Goal: Information Seeking & Learning: Understand process/instructions

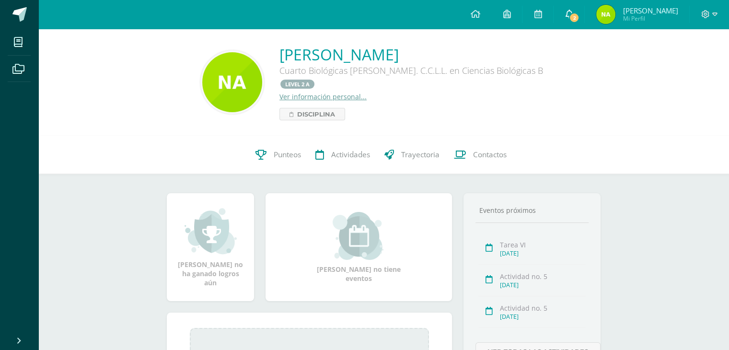
click at [580, 22] on span "2" at bounding box center [574, 17] width 11 height 11
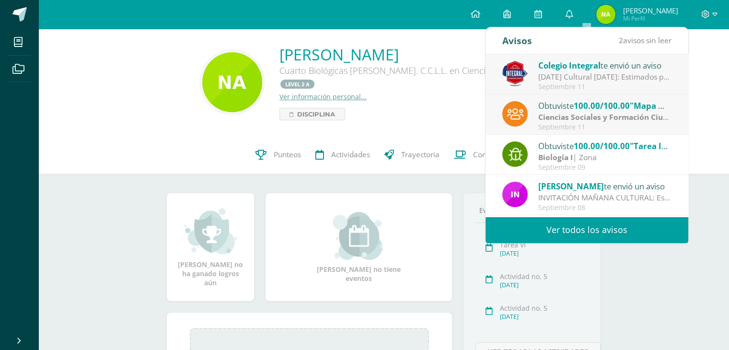
click at [556, 230] on link "Ver todos los avisos" at bounding box center [587, 230] width 203 height 26
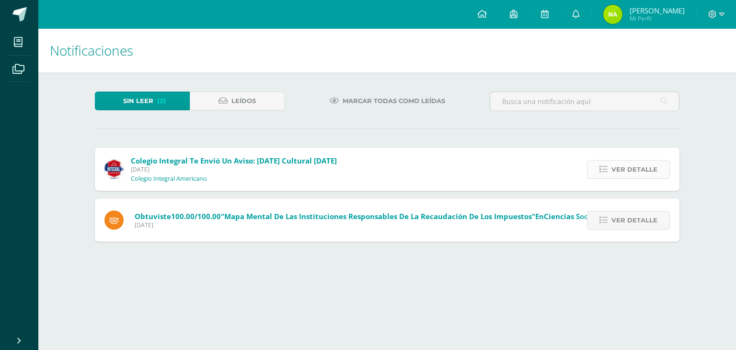
click at [624, 165] on span "Ver detalle" at bounding box center [635, 170] width 46 height 18
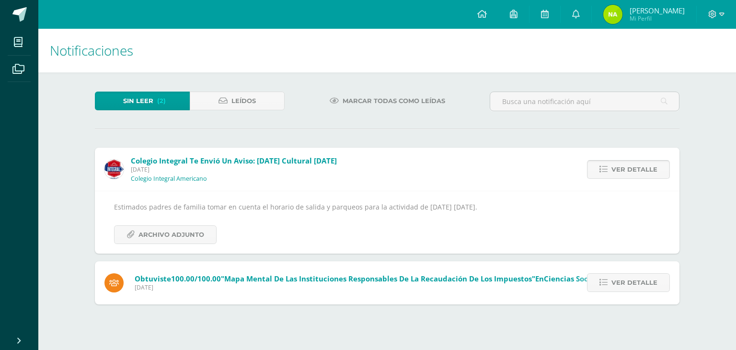
click at [624, 165] on span "Ver detalle" at bounding box center [635, 170] width 46 height 18
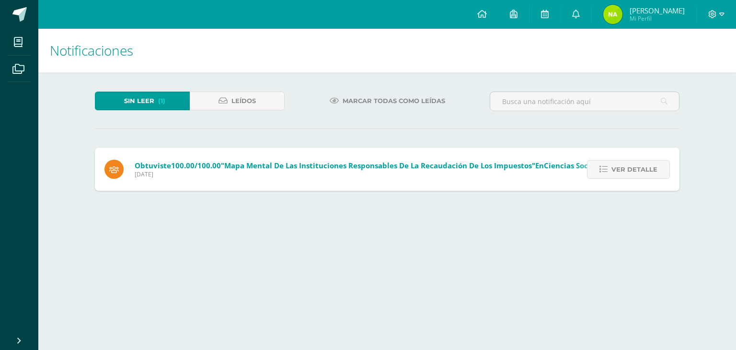
click at [624, 165] on span "Ver detalle" at bounding box center [635, 170] width 46 height 18
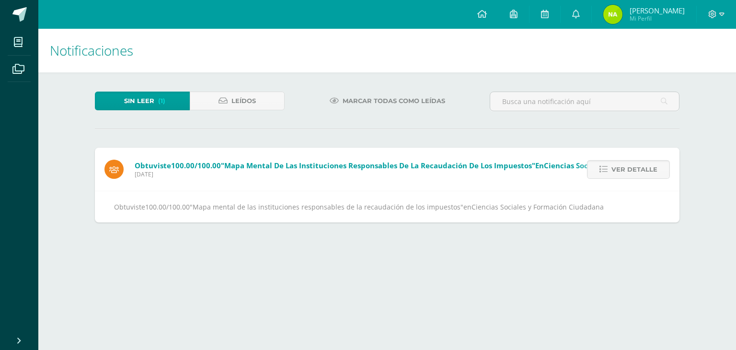
click at [624, 165] on span "Ver detalle" at bounding box center [635, 170] width 46 height 18
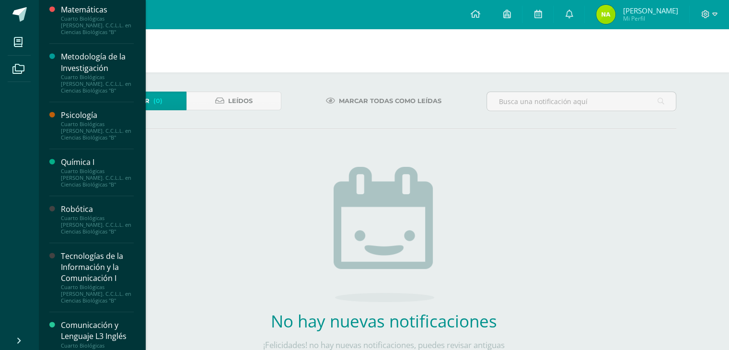
scroll to position [454, 0]
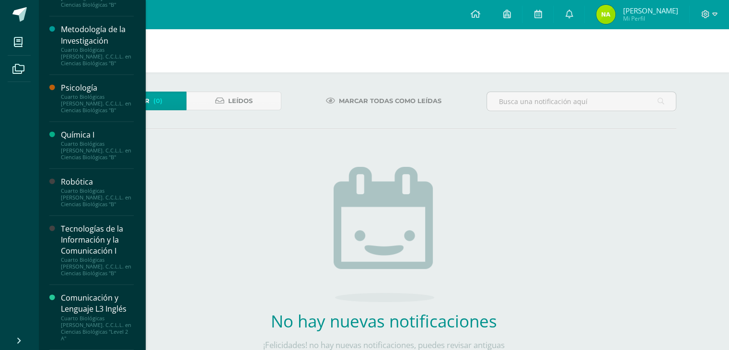
click at [100, 309] on div "Comunicación y Lenguaje L3 Inglés" at bounding box center [97, 303] width 73 height 22
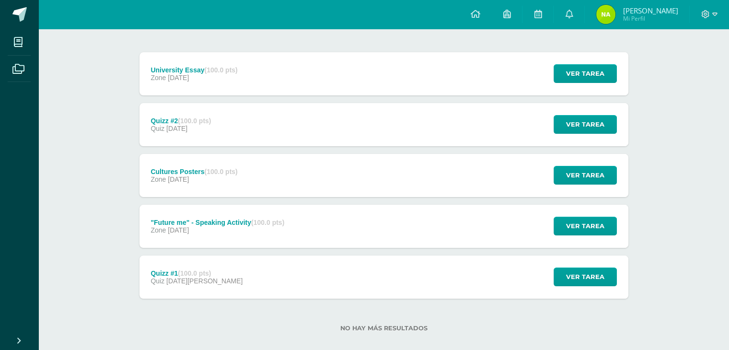
scroll to position [120, 0]
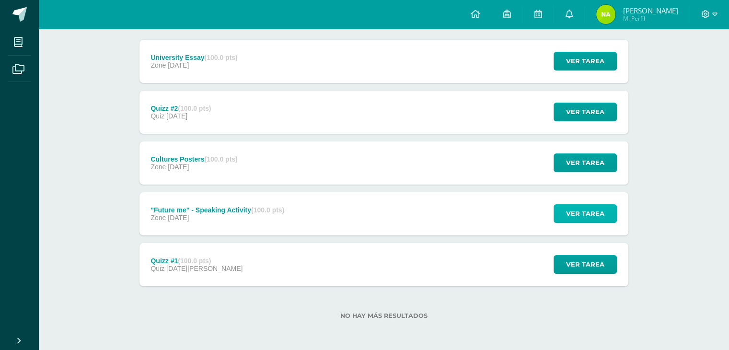
click at [585, 213] on span "Ver tarea" at bounding box center [585, 214] width 38 height 18
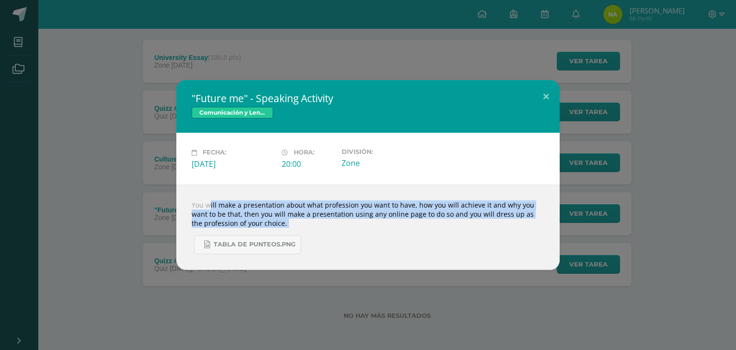
drag, startPoint x: 192, startPoint y: 206, endPoint x: 310, endPoint y: 229, distance: 120.2
click at [310, 229] on div "You will make a presentation about what profession you want to have, how you wi…" at bounding box center [368, 227] width 384 height 85
copy body "You will make a presentation about what profession you want to have, how you wi…"
drag, startPoint x: 197, startPoint y: 98, endPoint x: 215, endPoint y: 98, distance: 17.7
click at [215, 98] on h2 ""Future me" - Speaking Activity" at bounding box center [368, 98] width 353 height 13
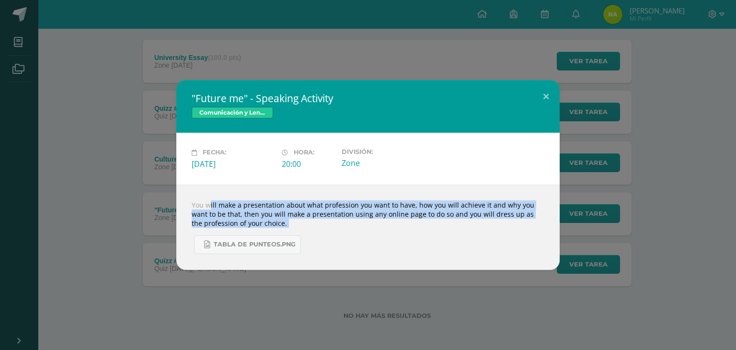
click at [215, 98] on h2 ""Future me" - Speaking Activity" at bounding box center [368, 98] width 353 height 13
click at [235, 218] on div "You will make a presentation about what profession you want to have, how you wi…" at bounding box center [368, 227] width 384 height 85
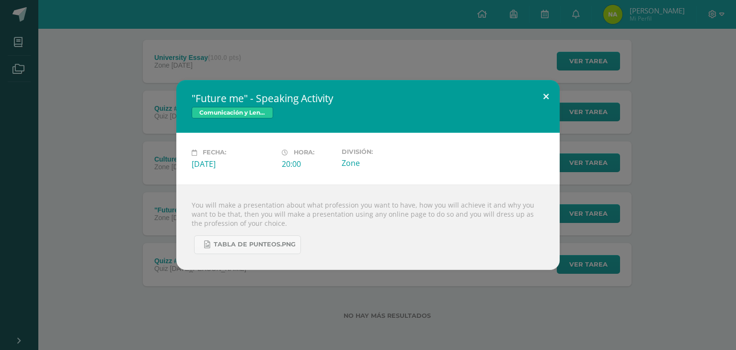
click at [549, 96] on button at bounding box center [546, 96] width 27 height 33
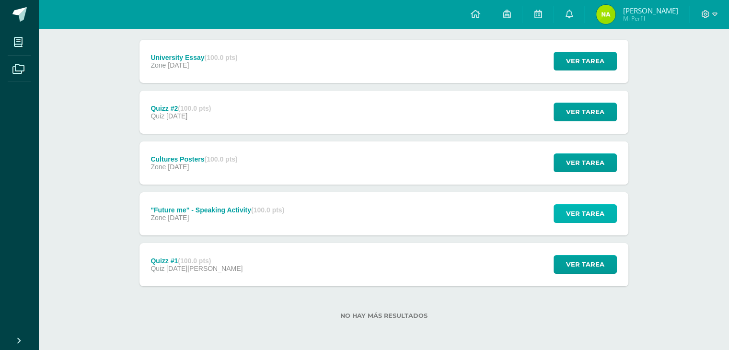
click at [578, 210] on span "Ver tarea" at bounding box center [585, 214] width 38 height 18
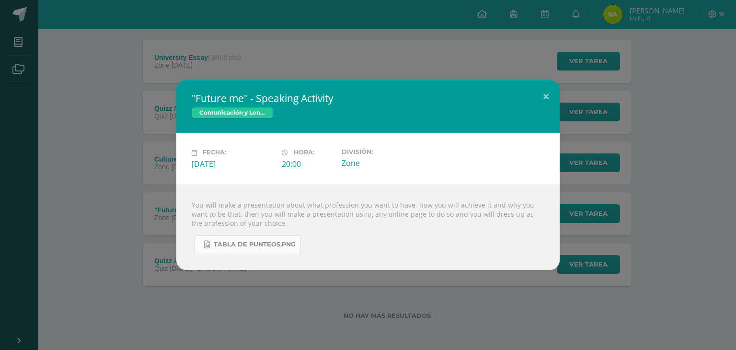
click at [286, 246] on span "tabla de punteos.PNG" at bounding box center [255, 245] width 82 height 8
click at [399, 50] on div ""Future me" - Speaking Activity Comunicación y Lenguaje L3 Inglés Fecha: [DATE]…" at bounding box center [368, 175] width 736 height 350
